Goal: Navigation & Orientation: Find specific page/section

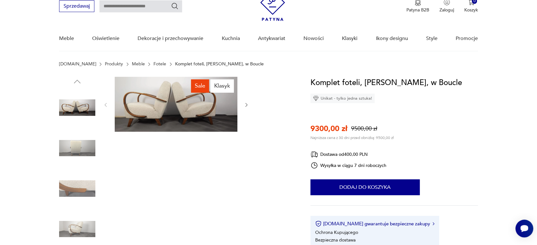
scroll to position [42, 0]
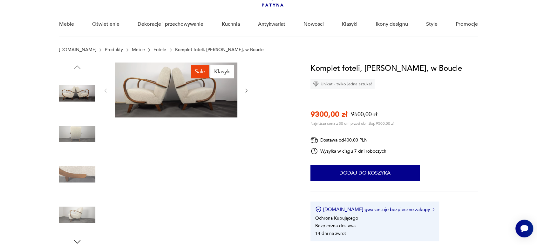
click at [70, 215] on img at bounding box center [77, 215] width 36 height 36
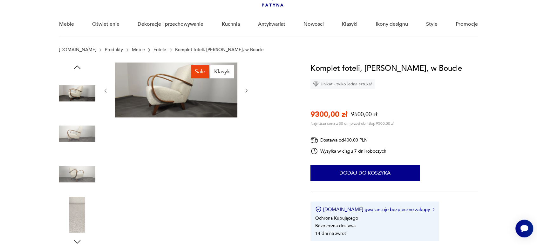
click at [245, 90] on icon "button" at bounding box center [246, 90] width 5 height 5
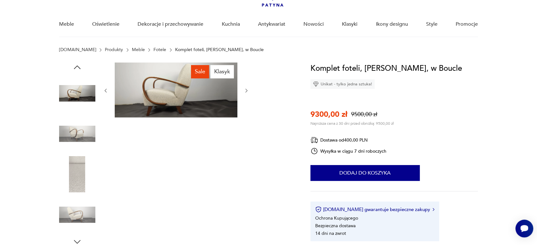
click at [245, 90] on icon "button" at bounding box center [246, 90] width 5 height 5
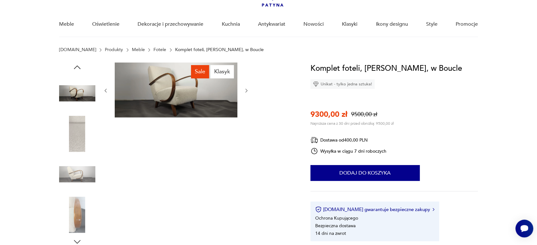
click at [245, 90] on icon "button" at bounding box center [246, 90] width 5 height 5
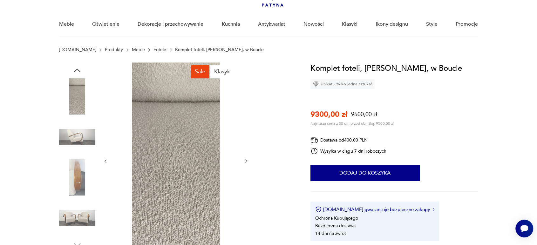
click at [73, 178] on img at bounding box center [77, 177] width 36 height 36
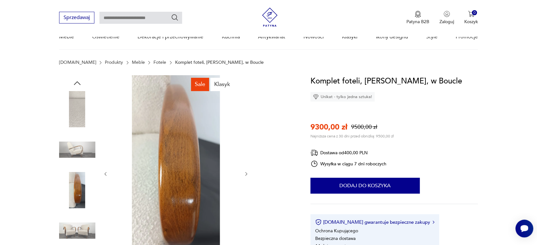
scroll to position [0, 0]
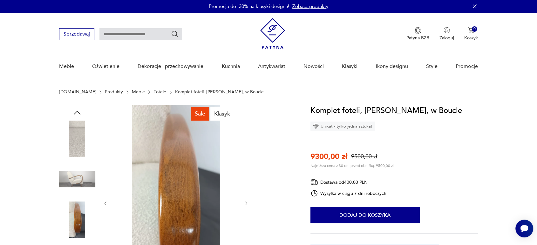
click at [153, 92] on link "Fotele" at bounding box center [159, 92] width 13 height 5
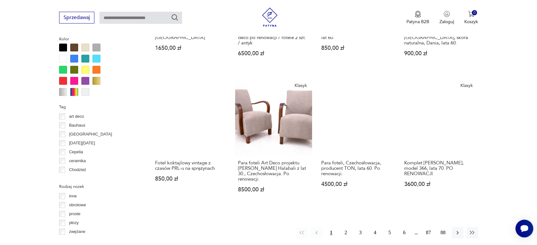
scroll to position [630, 0]
